Goal: Task Accomplishment & Management: Manage account settings

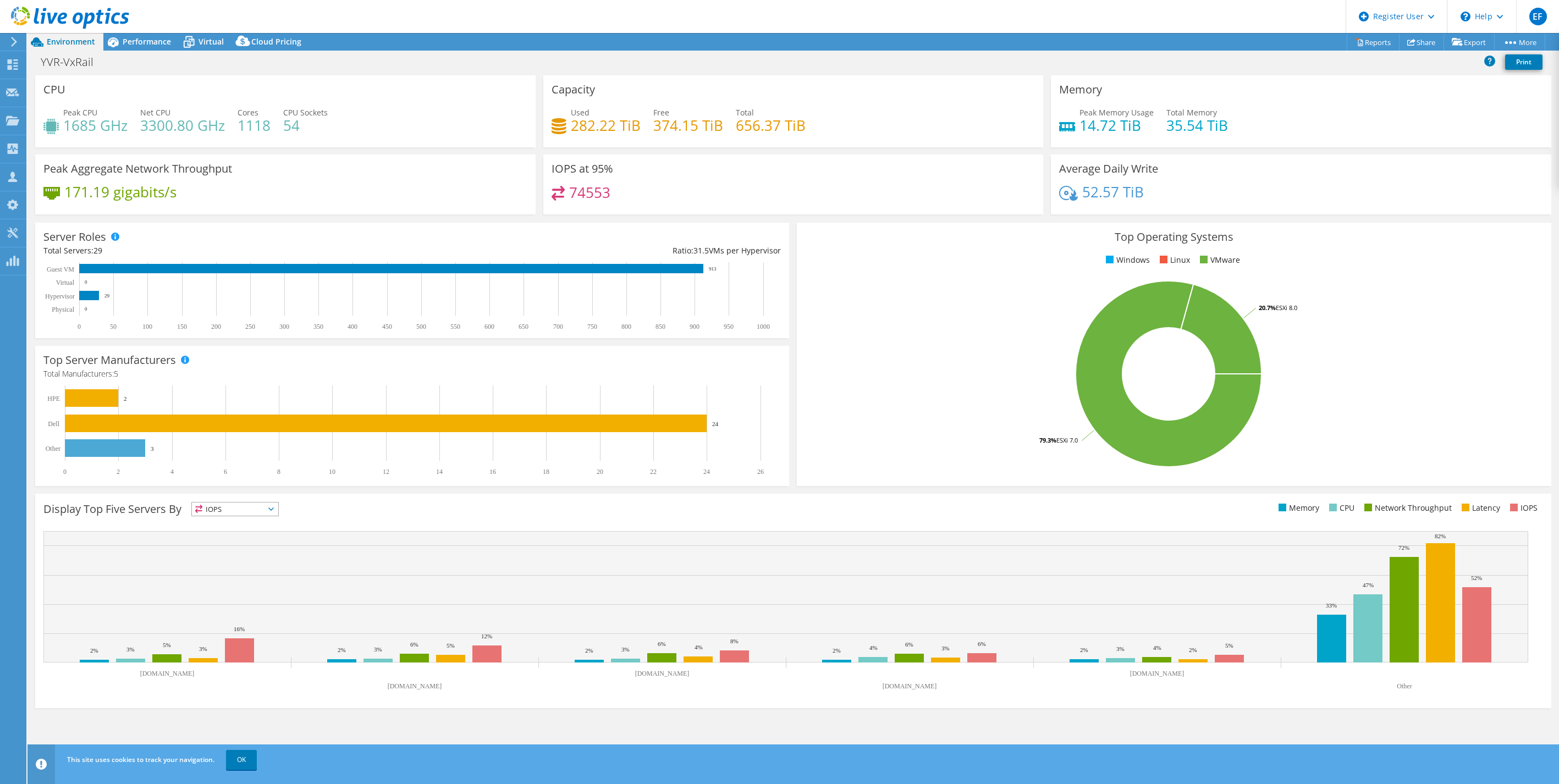
select select "USD"
drag, startPoint x: 1228, startPoint y: 125, endPoint x: 1073, endPoint y: 122, distance: 155.0
click at [1073, 122] on div "Peak Memory Usage 14.72 TiB Total Memory 35.54 TiB" at bounding box center [1301, 125] width 484 height 35
drag, startPoint x: 1073, startPoint y: 122, endPoint x: 1108, endPoint y: 124, distance: 35.1
copy div "Peak Memory Usage 14.72 TiB Total Memory 35.54 TiB"
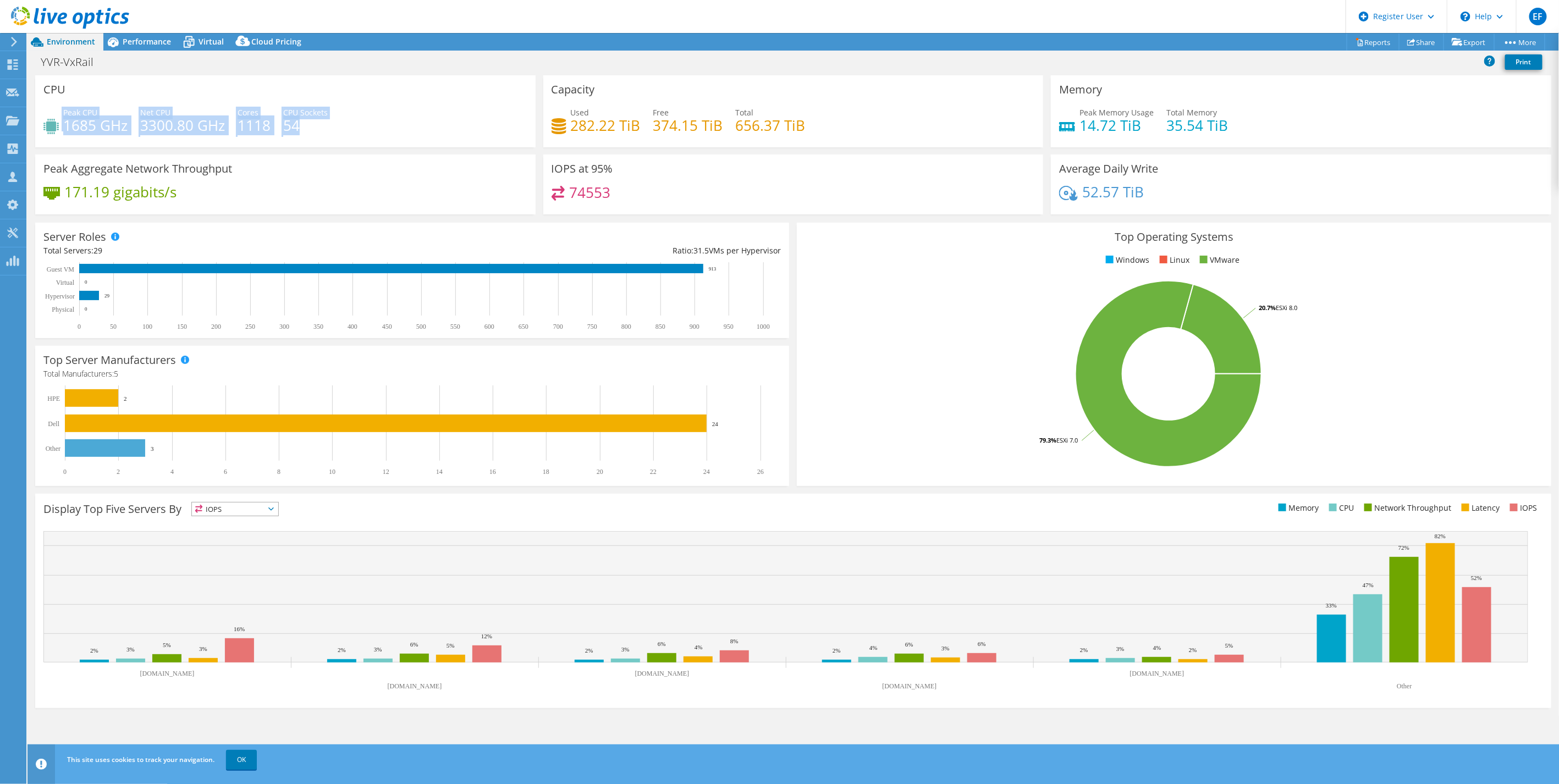
drag, startPoint x: 262, startPoint y: 123, endPoint x: 47, endPoint y: 113, distance: 215.2
click at [47, 113] on div "Peak CPU 1685 GHz Net CPU 3300.80 GHz Cores 1118 CPU Sockets 54" at bounding box center [285, 125] width 484 height 35
copy div "Peak CPU 1685 GHz Net CPU 3300.80 GHz Cores 1118 CPU Sockets 54"
click at [65, 21] on use at bounding box center [70, 17] width 118 height 22
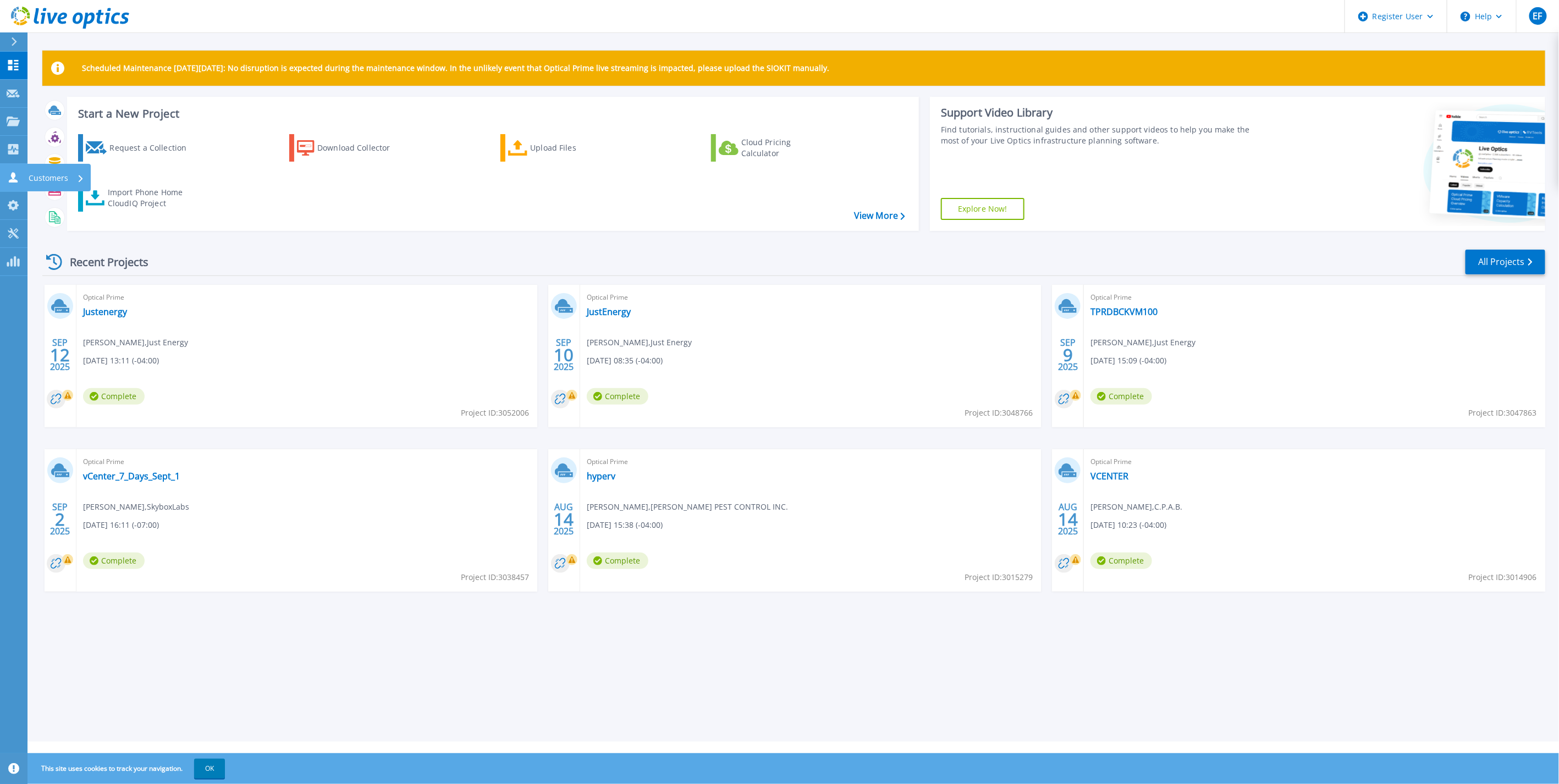
click at [16, 176] on icon at bounding box center [13, 177] width 13 height 11
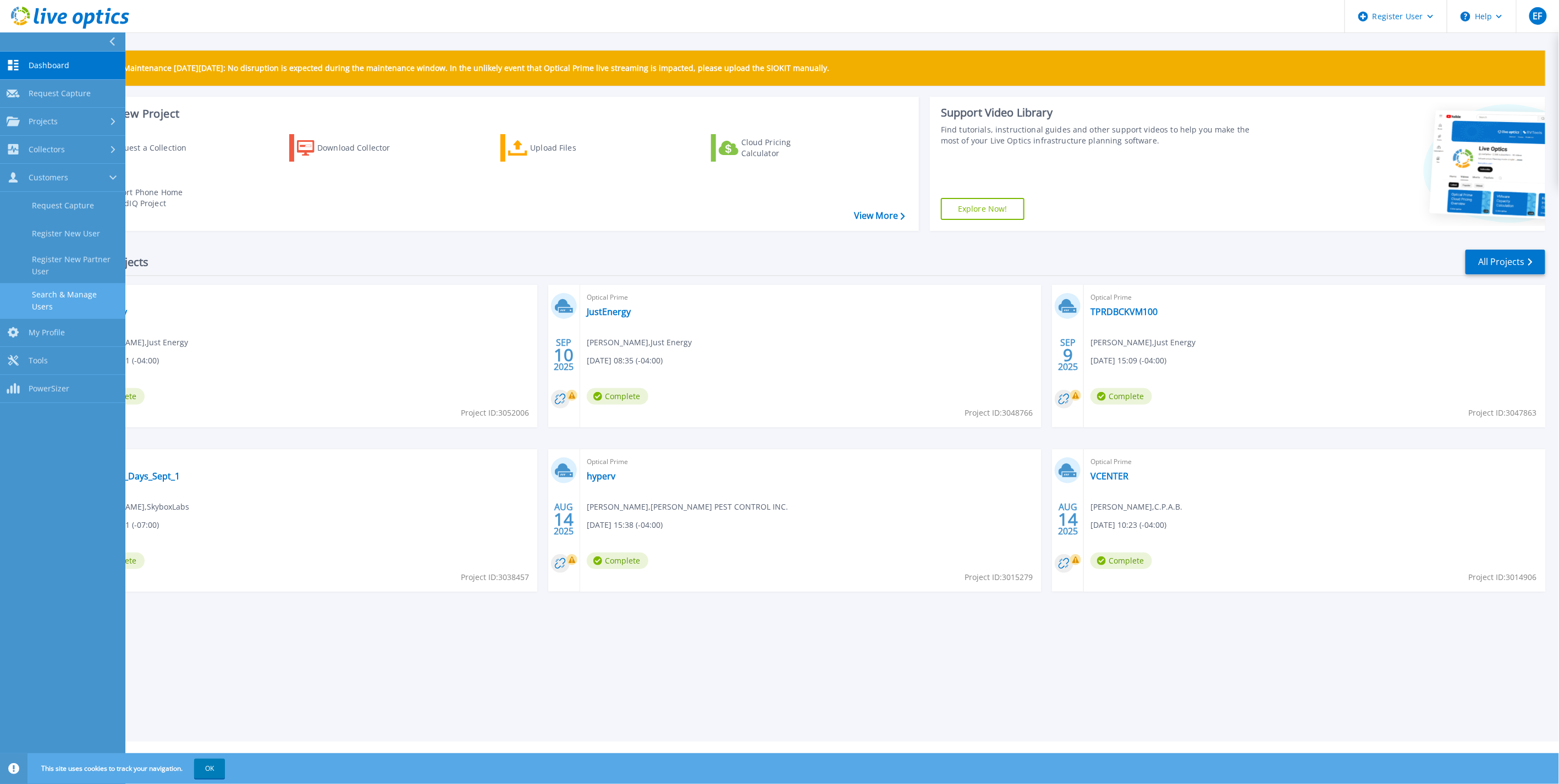
click at [84, 298] on link "Search & Manage Users" at bounding box center [62, 301] width 125 height 35
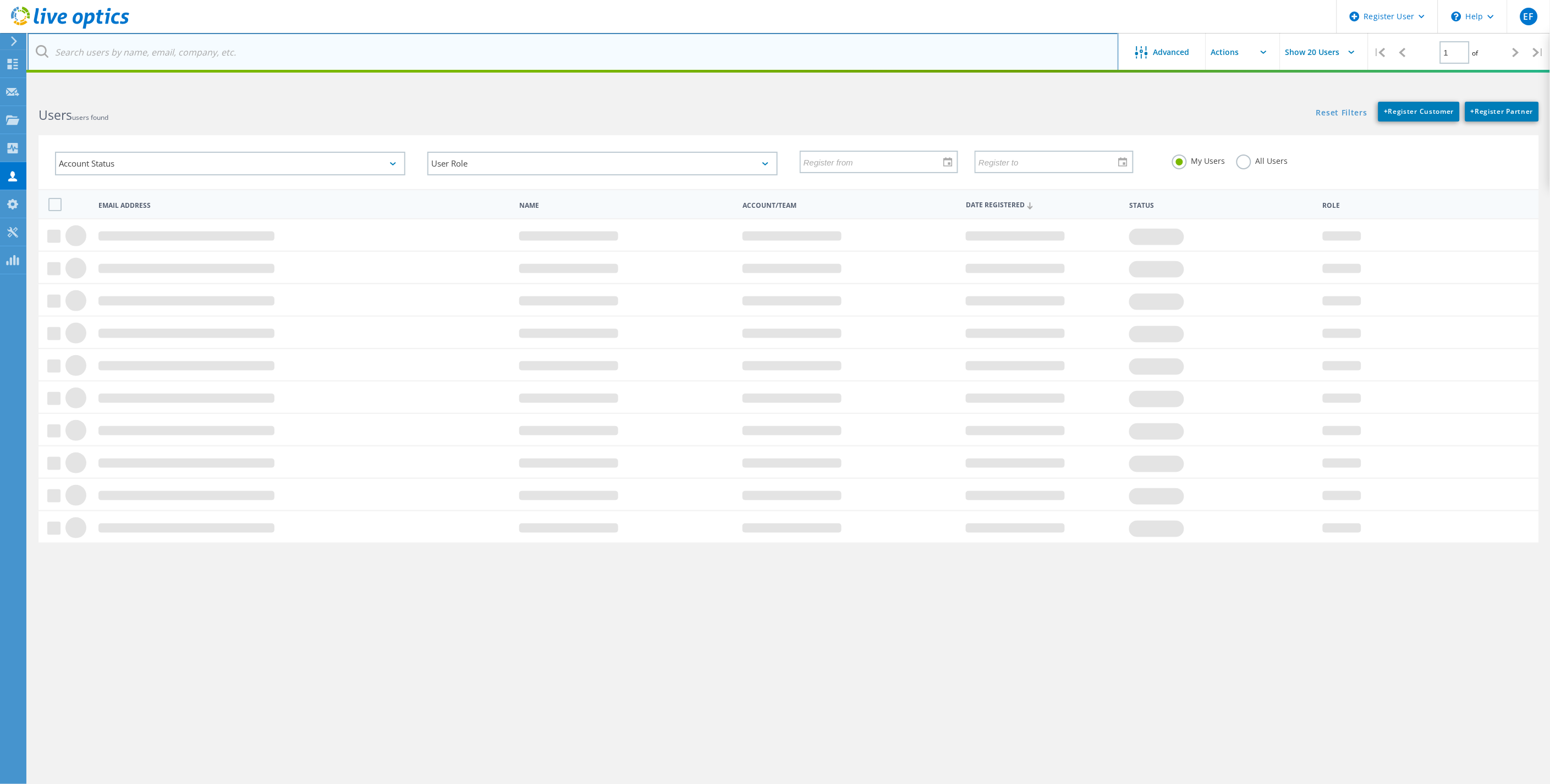
click at [264, 57] on input "text" at bounding box center [573, 52] width 1091 height 38
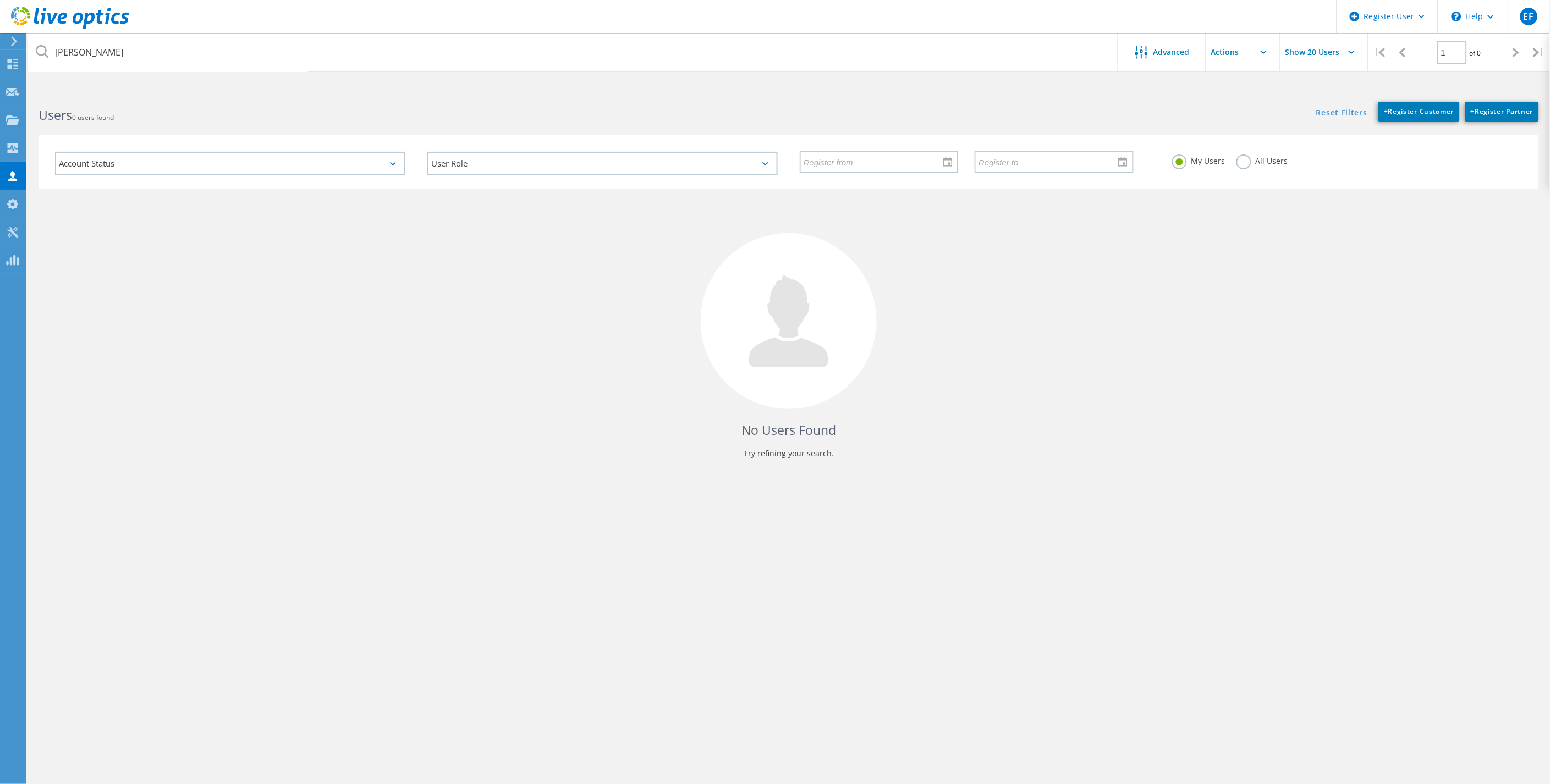
click at [1244, 160] on label "All Users" at bounding box center [1262, 159] width 52 height 11
click at [0, 0] on input "All Users" at bounding box center [0, 0] width 0 height 0
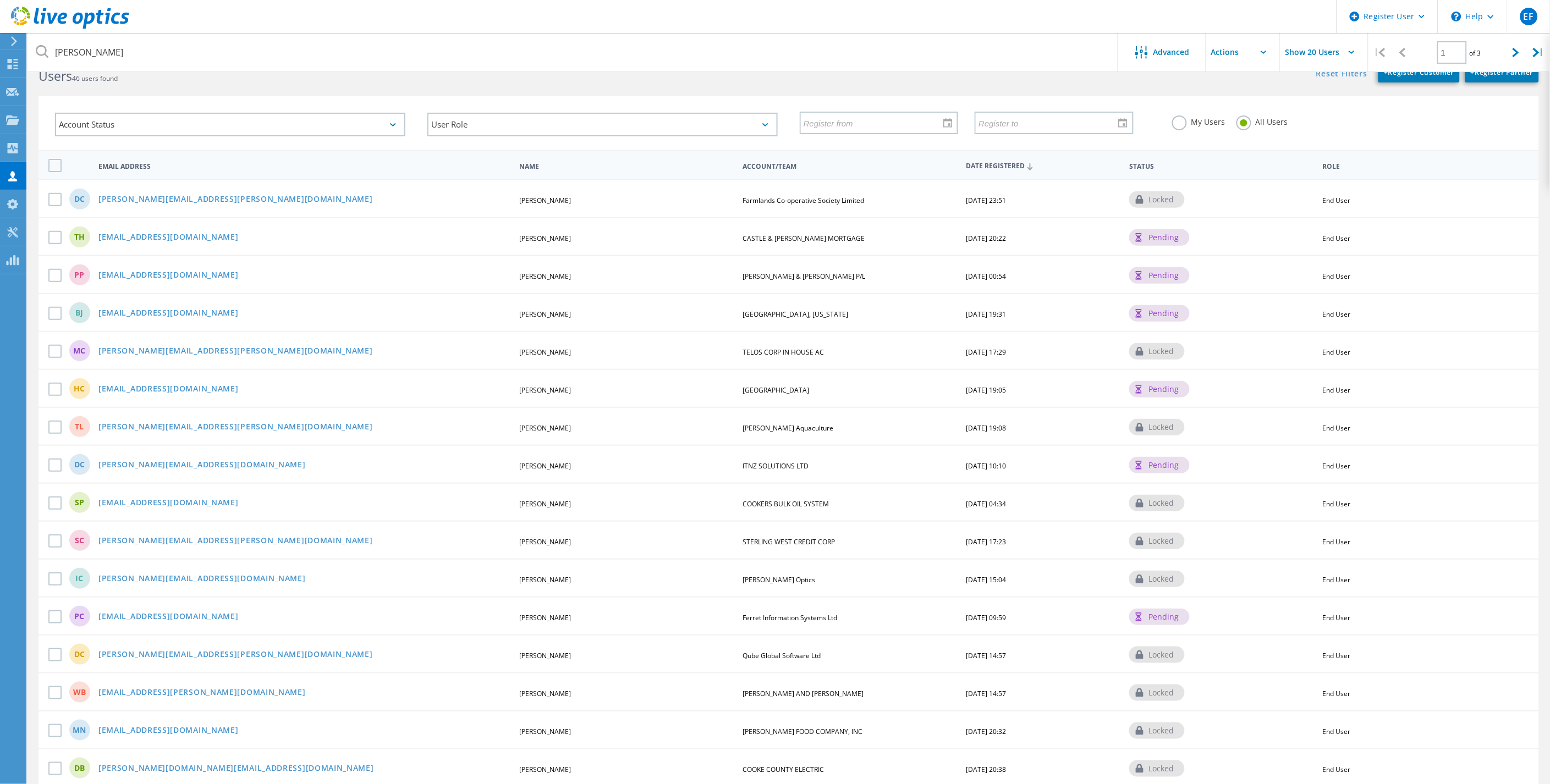
scroll to position [61, 0]
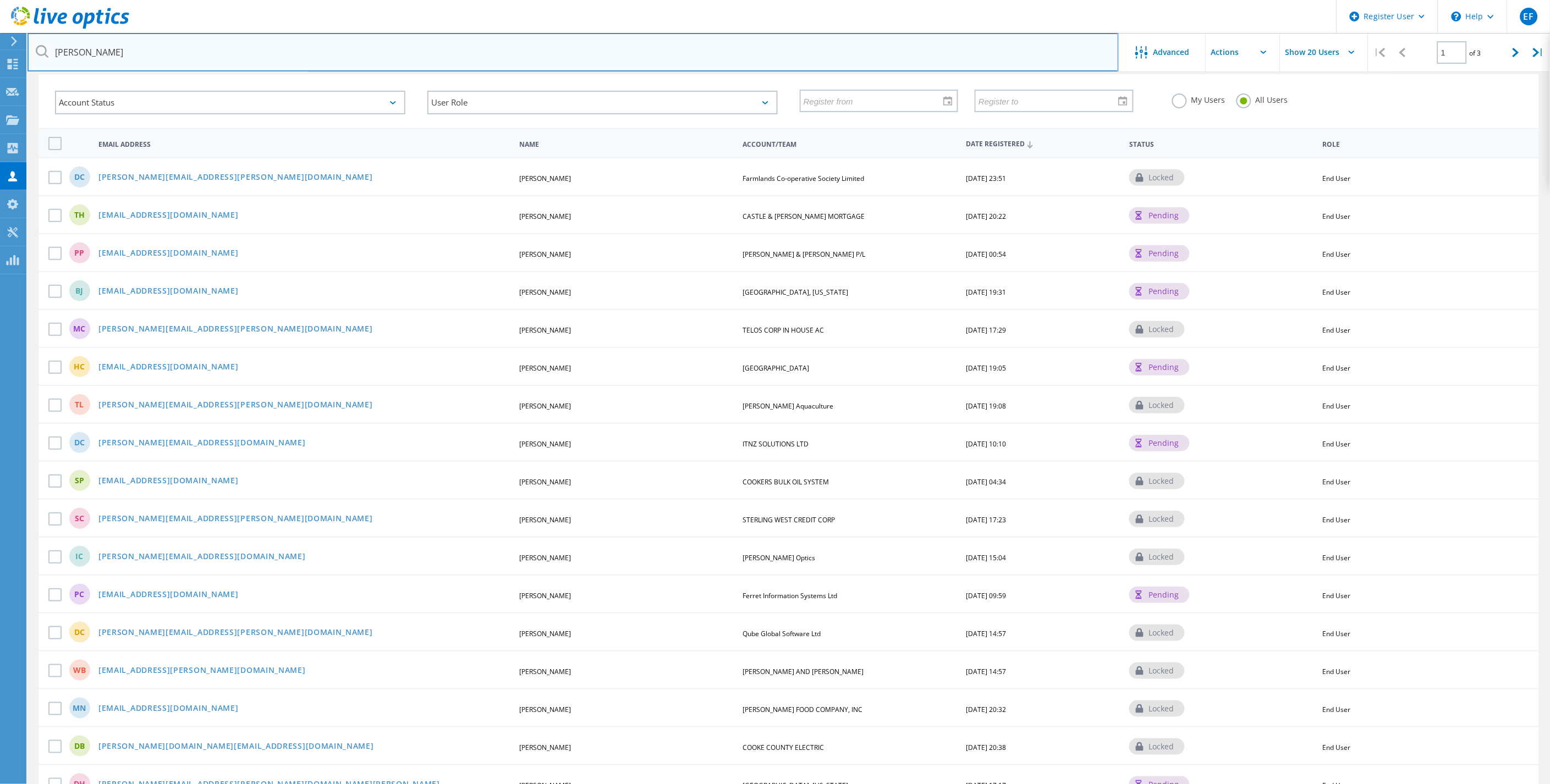
click at [171, 57] on input "Cooke" at bounding box center [573, 52] width 1091 height 38
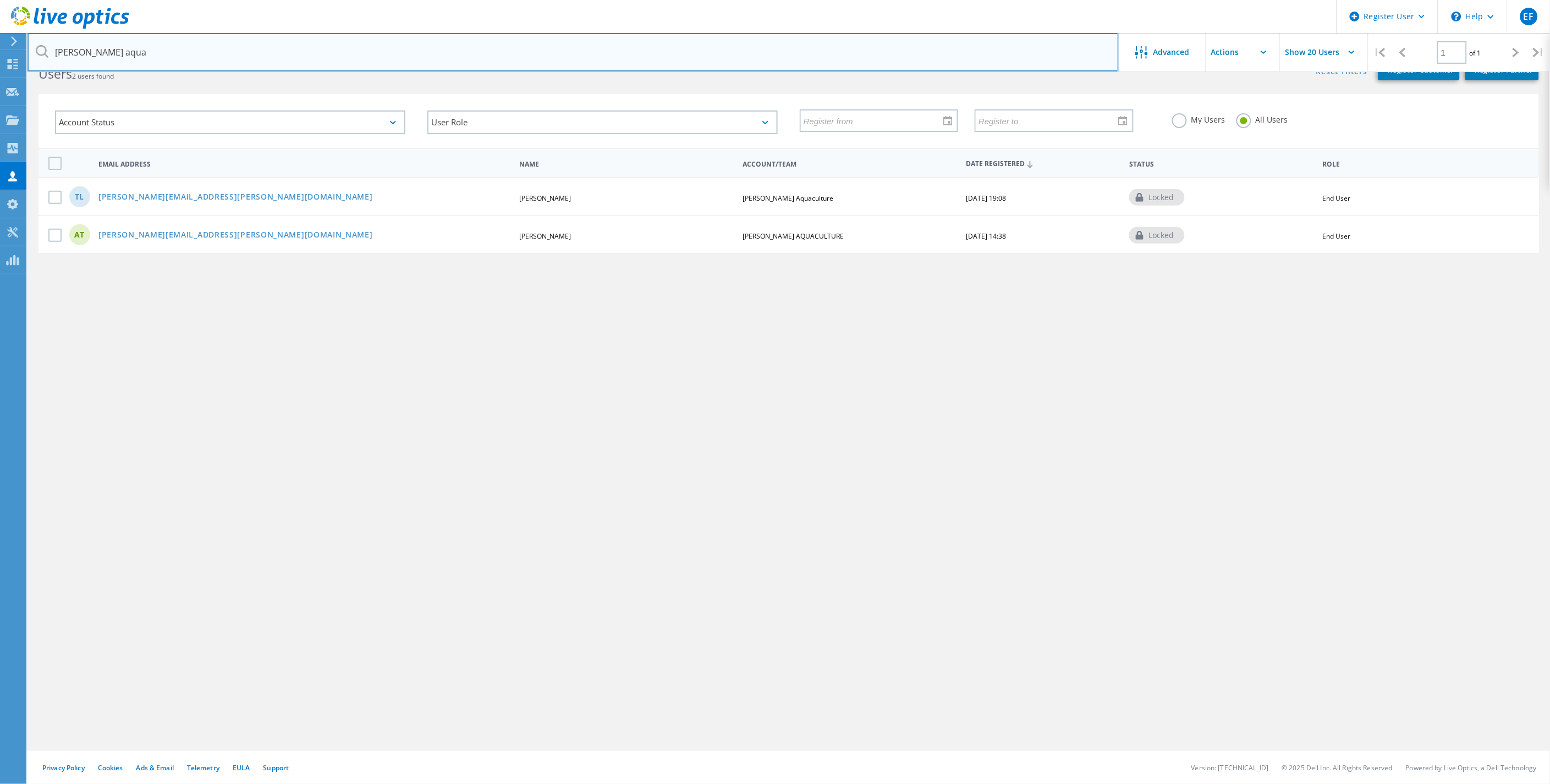
scroll to position [41, 0]
type input "Cooke aqua"
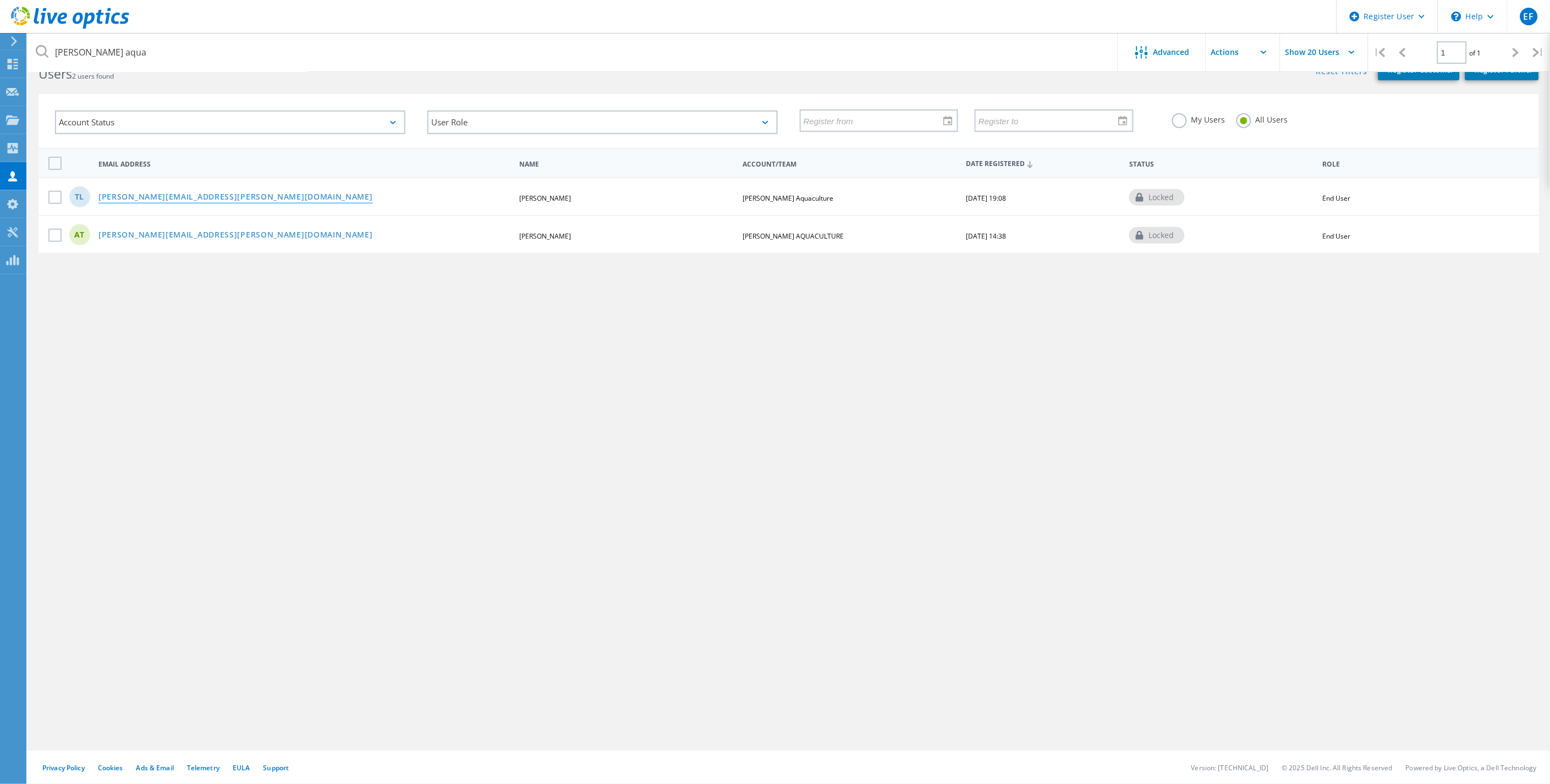
click at [158, 193] on link "[PERSON_NAME][EMAIL_ADDRESS][PERSON_NAME][DOMAIN_NAME]" at bounding box center [235, 197] width 274 height 9
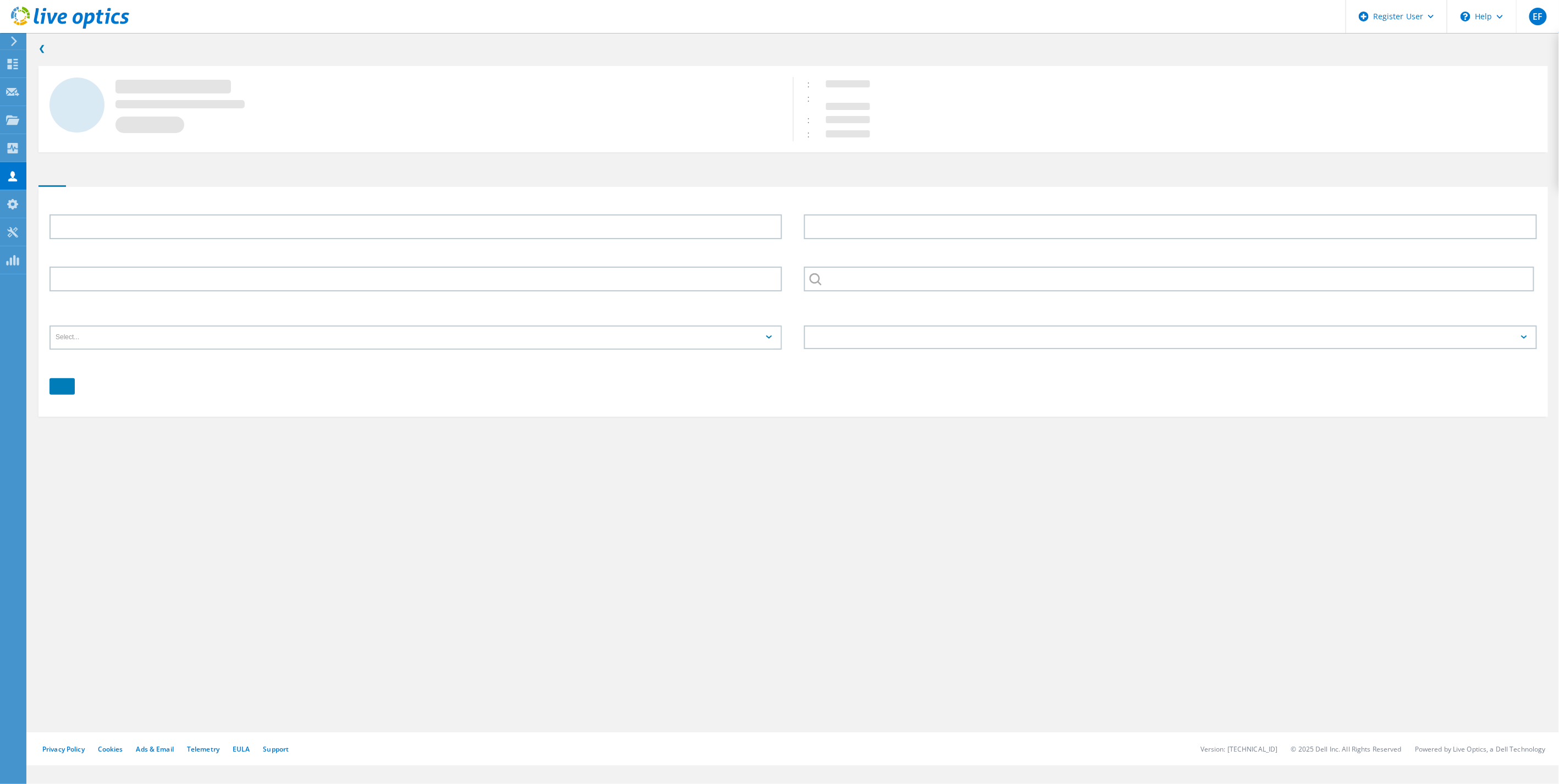
type input "Tim"
type input "Lamb"
type input "[PERSON_NAME] Aquaculture"
type input "English"
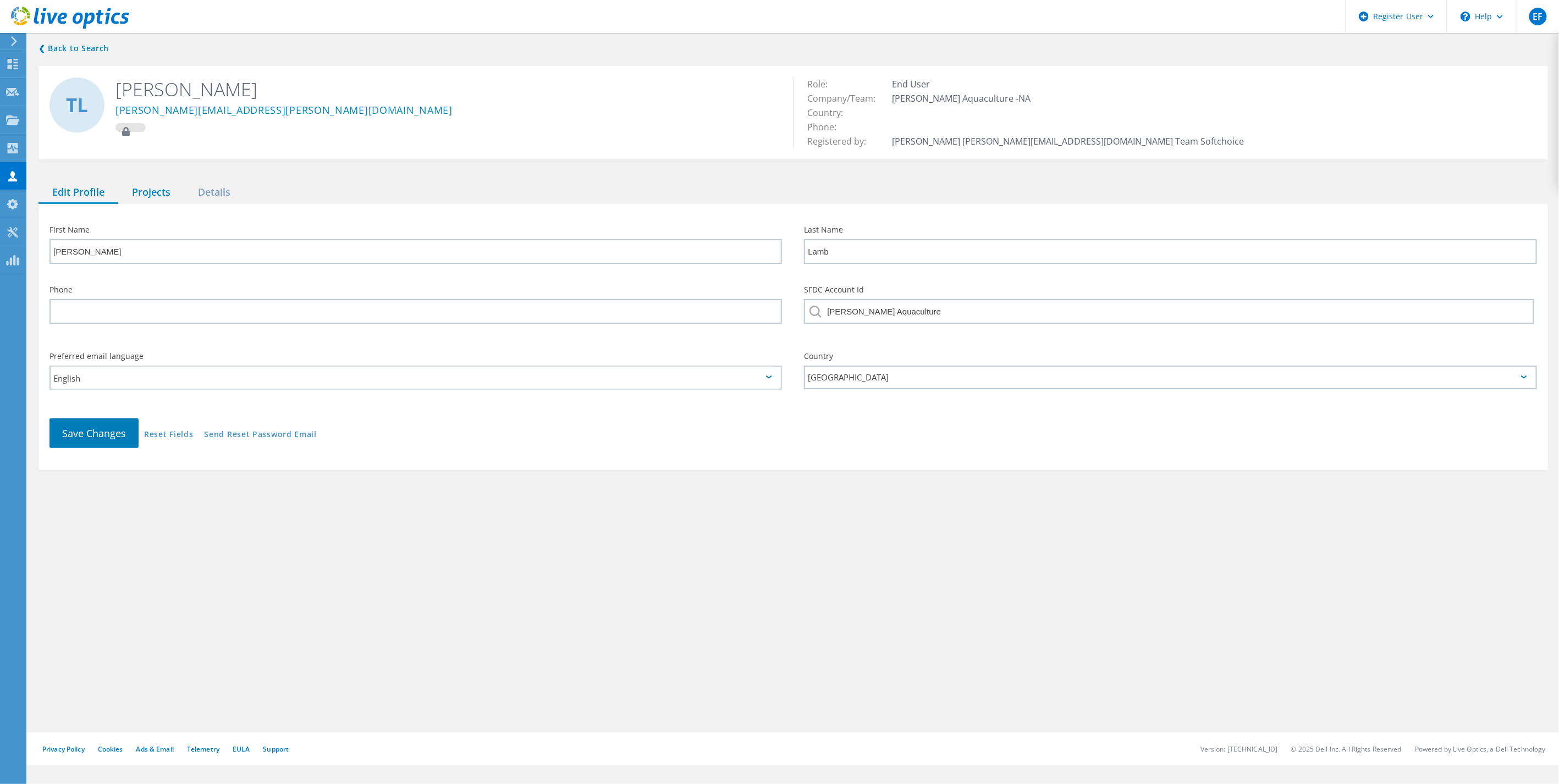
click at [167, 193] on div "Projects" at bounding box center [151, 193] width 66 height 23
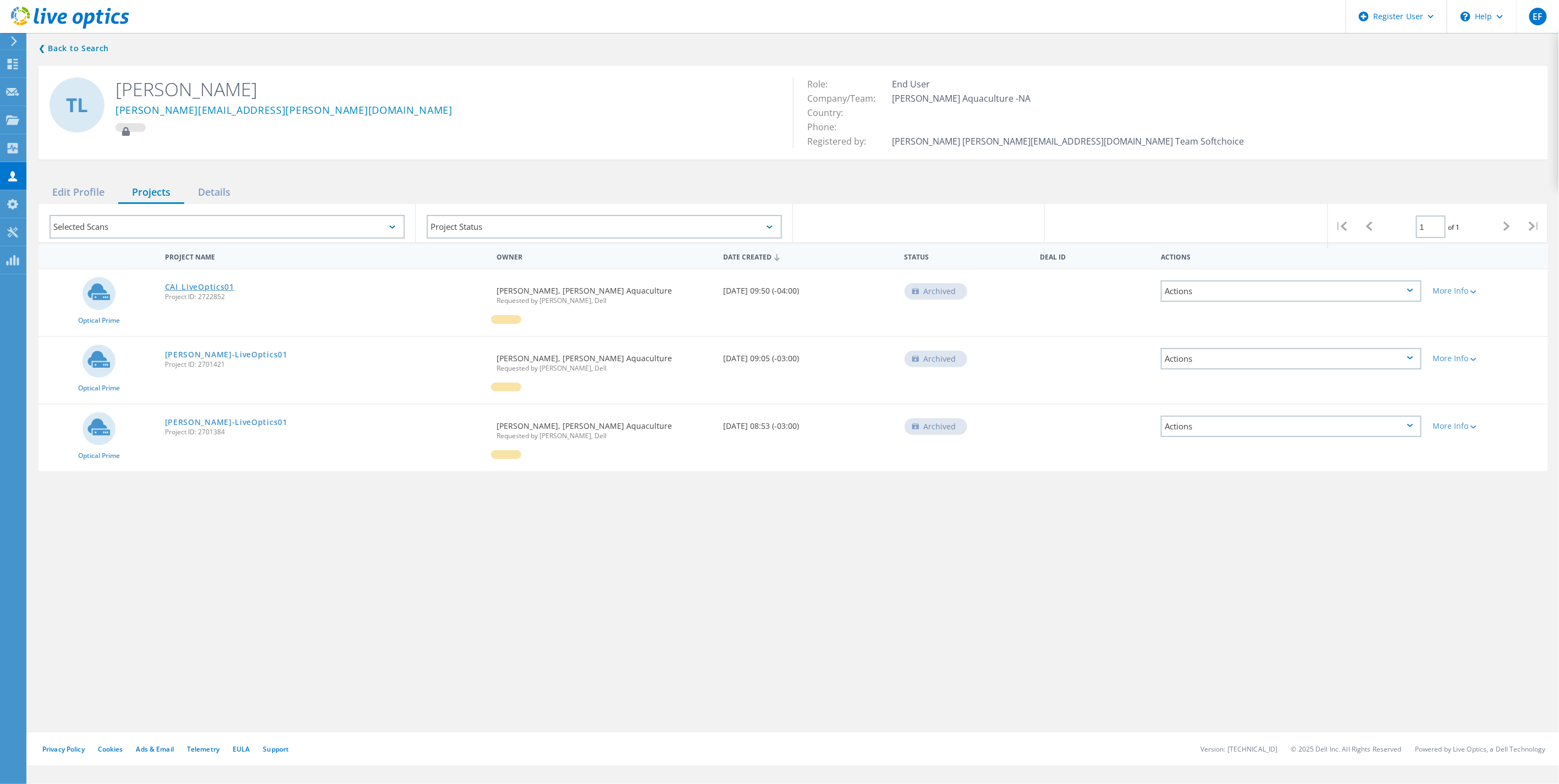
click at [212, 284] on link "CAI_LiveOptics01" at bounding box center [200, 287] width 69 height 8
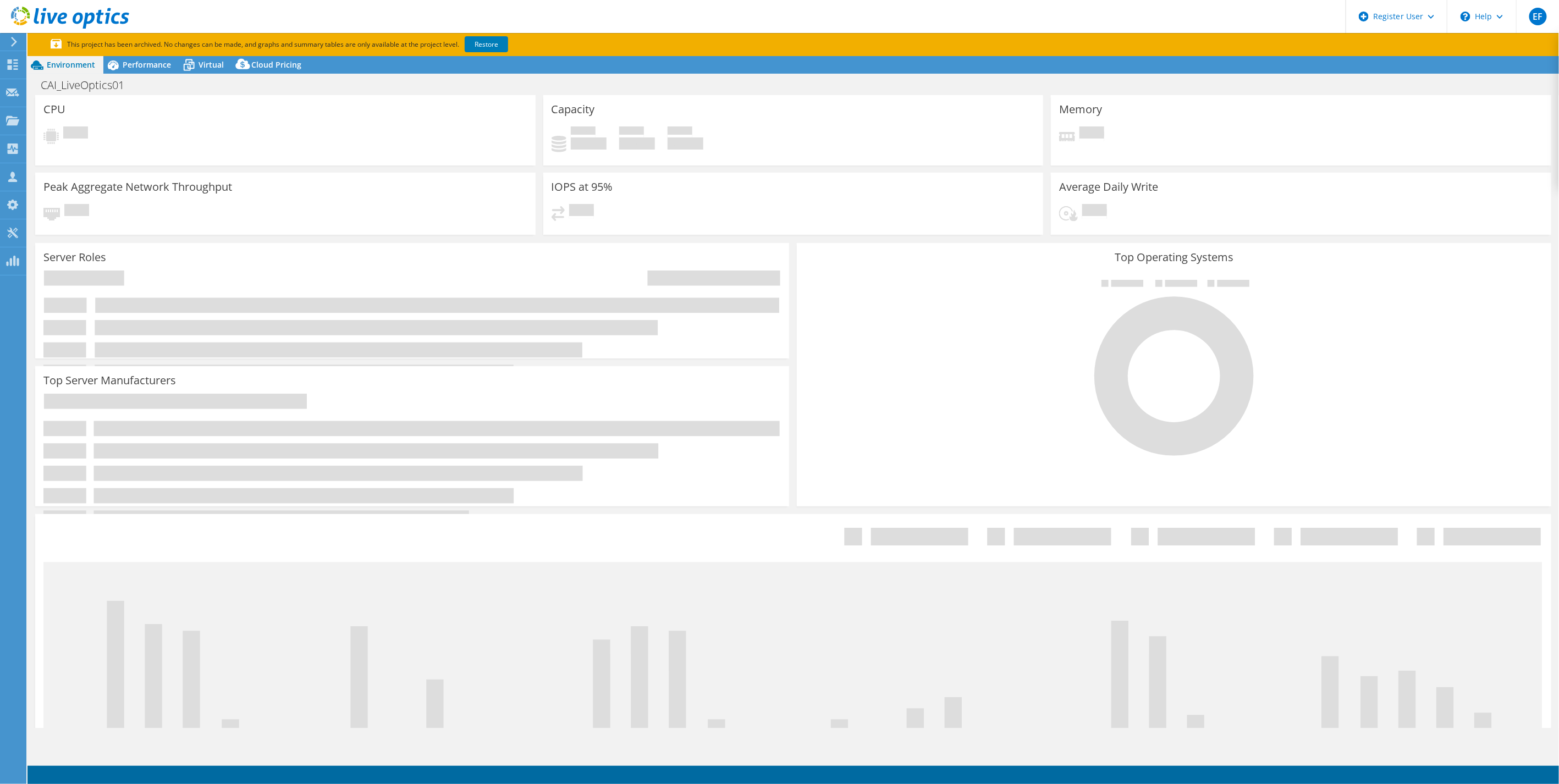
select select "USD"
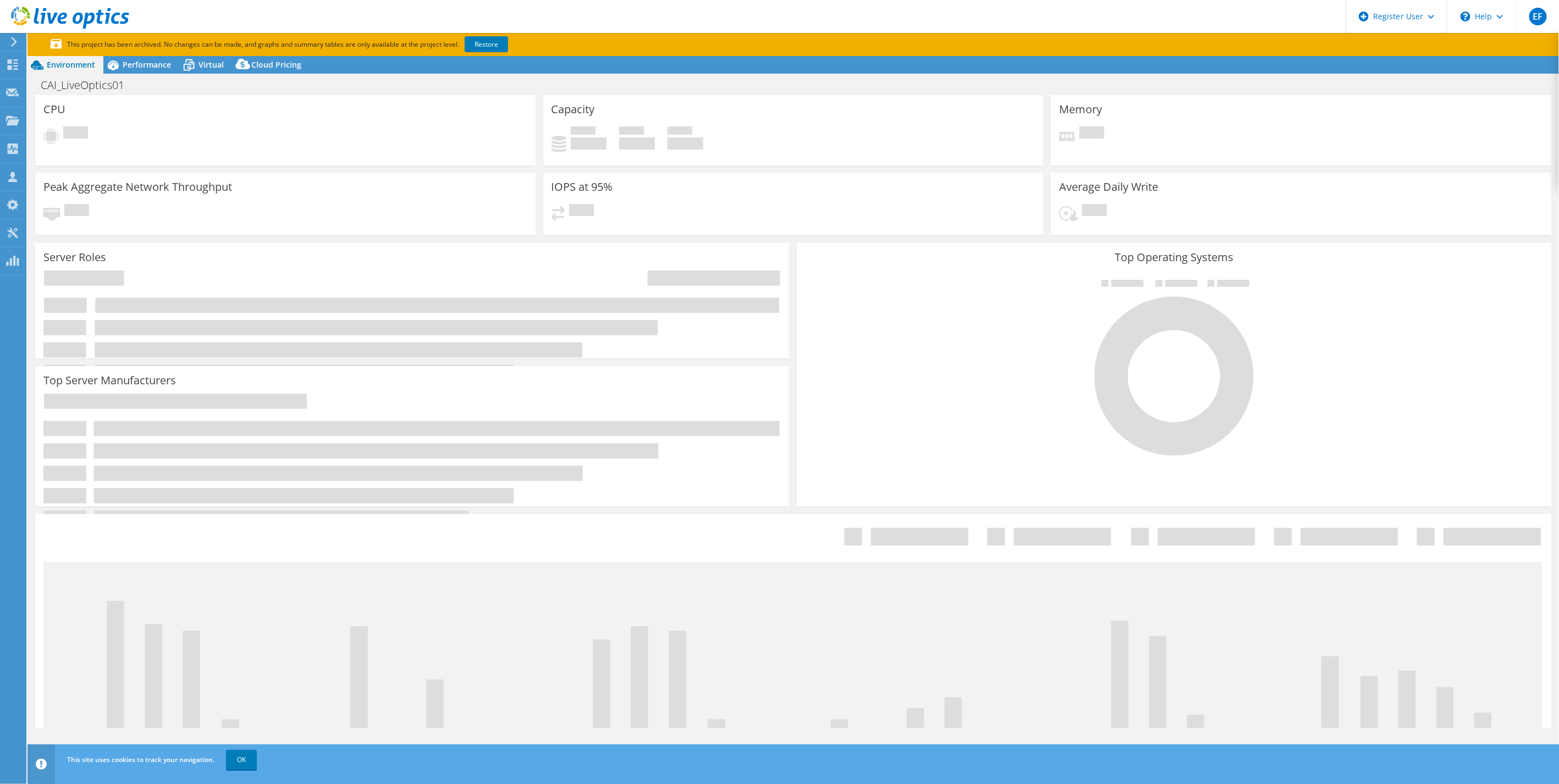
select select "[GEOGRAPHIC_DATA]"
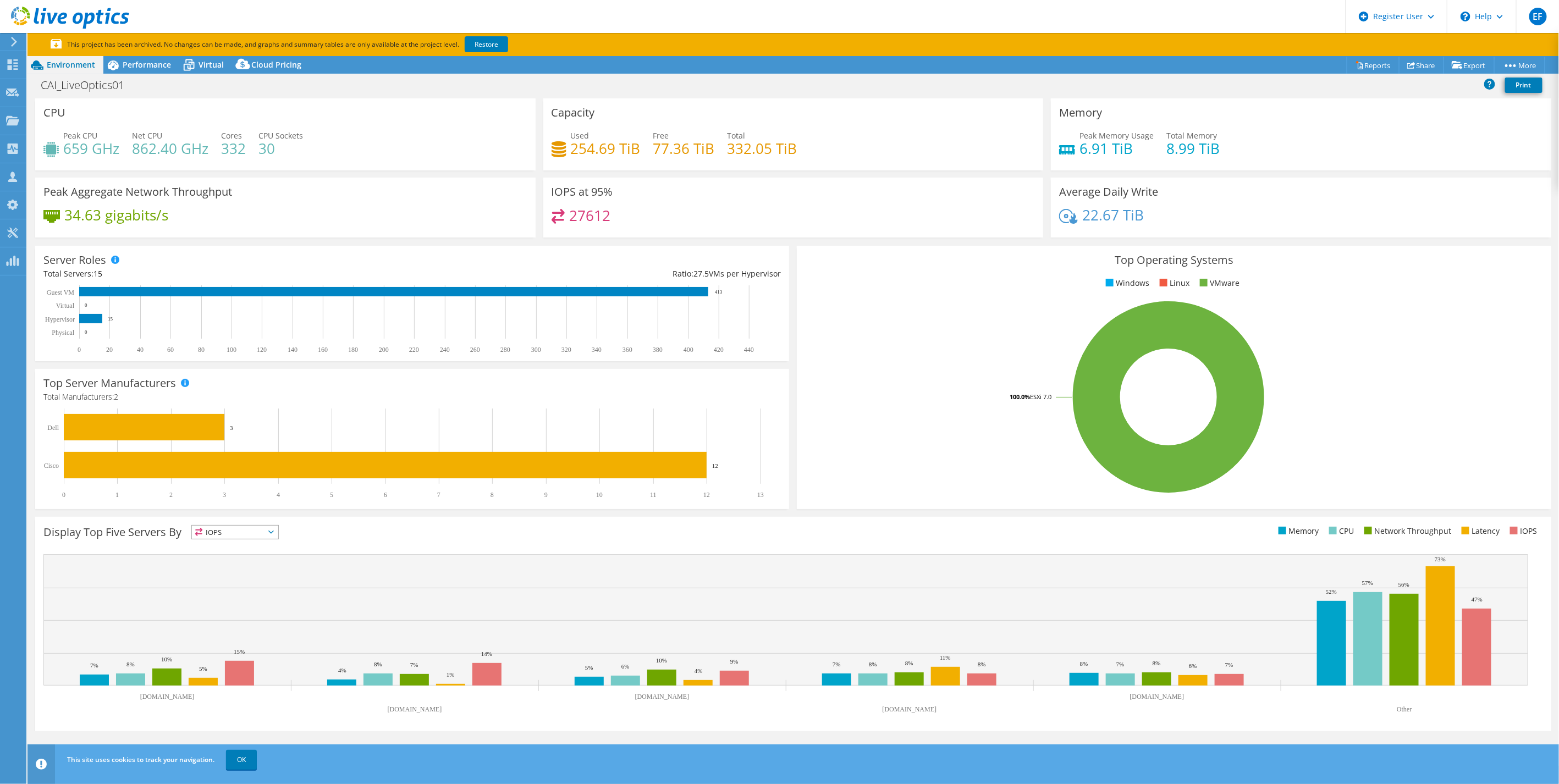
click at [259, 147] on h4 "30" at bounding box center [281, 148] width 45 height 12
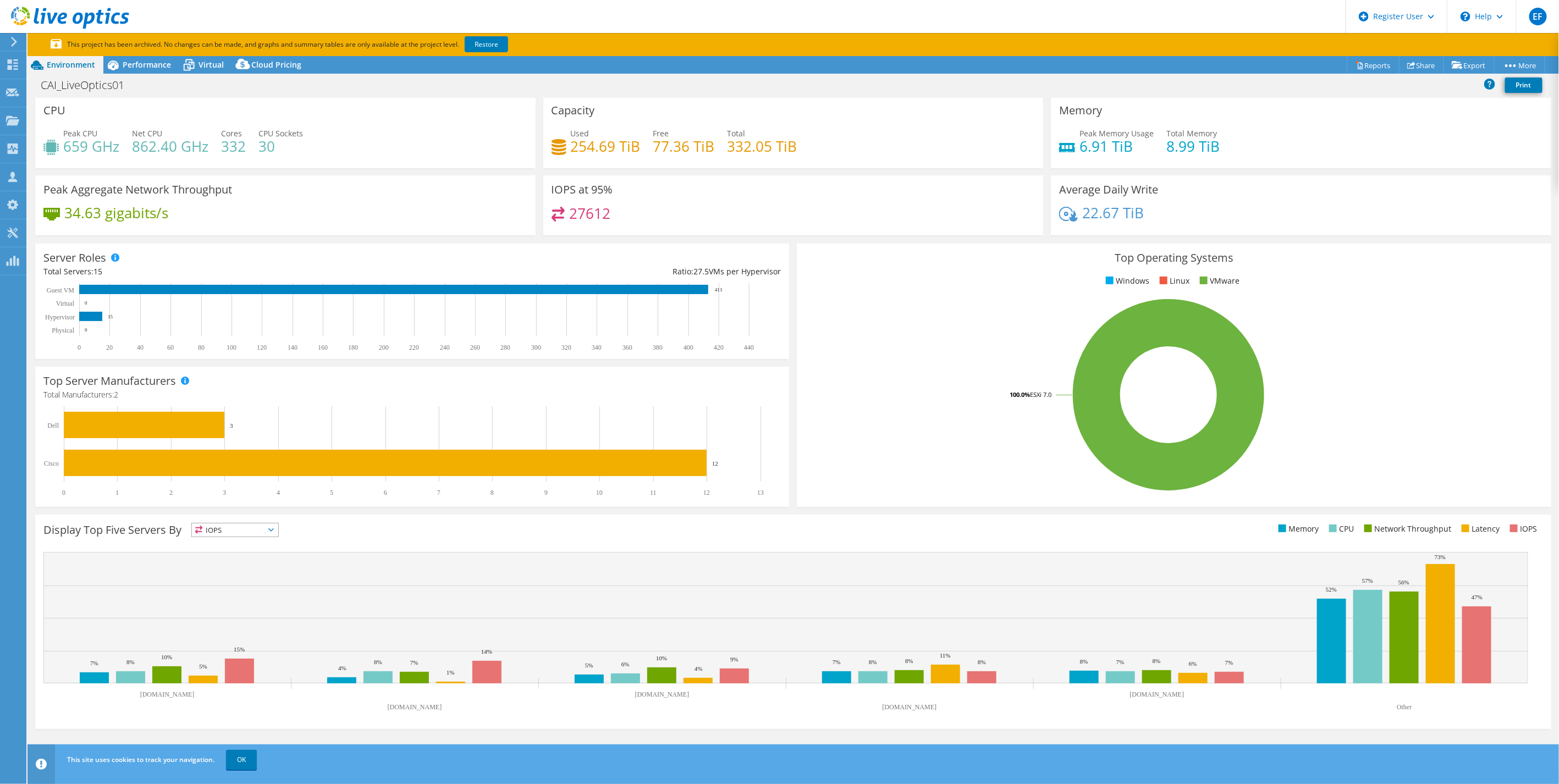
scroll to position [6, 0]
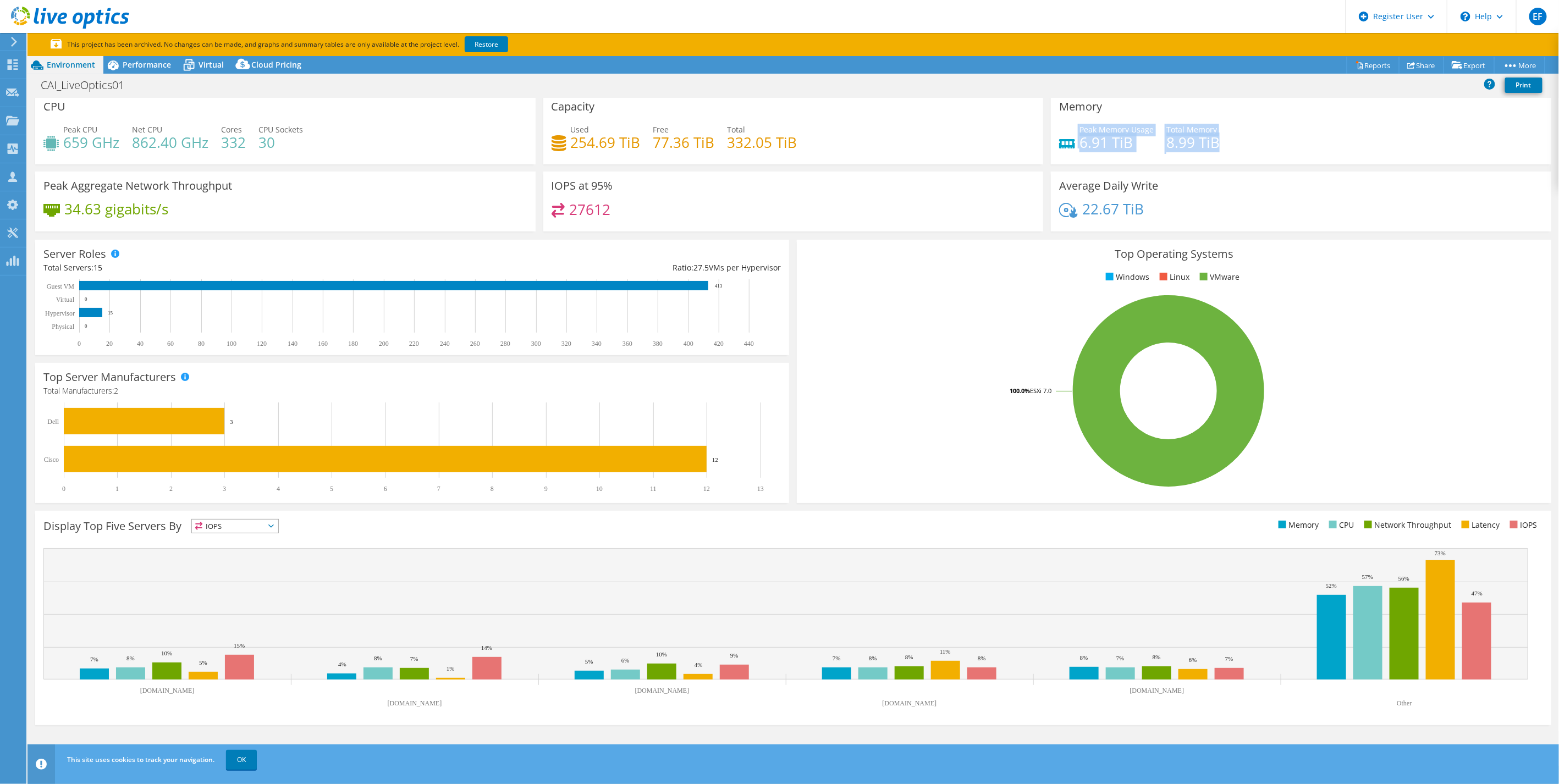
drag, startPoint x: 1236, startPoint y: 151, endPoint x: 1071, endPoint y: 141, distance: 165.3
click at [1071, 141] on div "Peak Memory Usage 6.91 TiB Total Memory 8.99 TiB" at bounding box center [1301, 142] width 484 height 35
click at [730, 203] on div "27612" at bounding box center [793, 214] width 484 height 23
click at [931, 179] on div "IOPS at 95% 27612" at bounding box center [794, 201] width 501 height 60
